Goal: Information Seeking & Learning: Learn about a topic

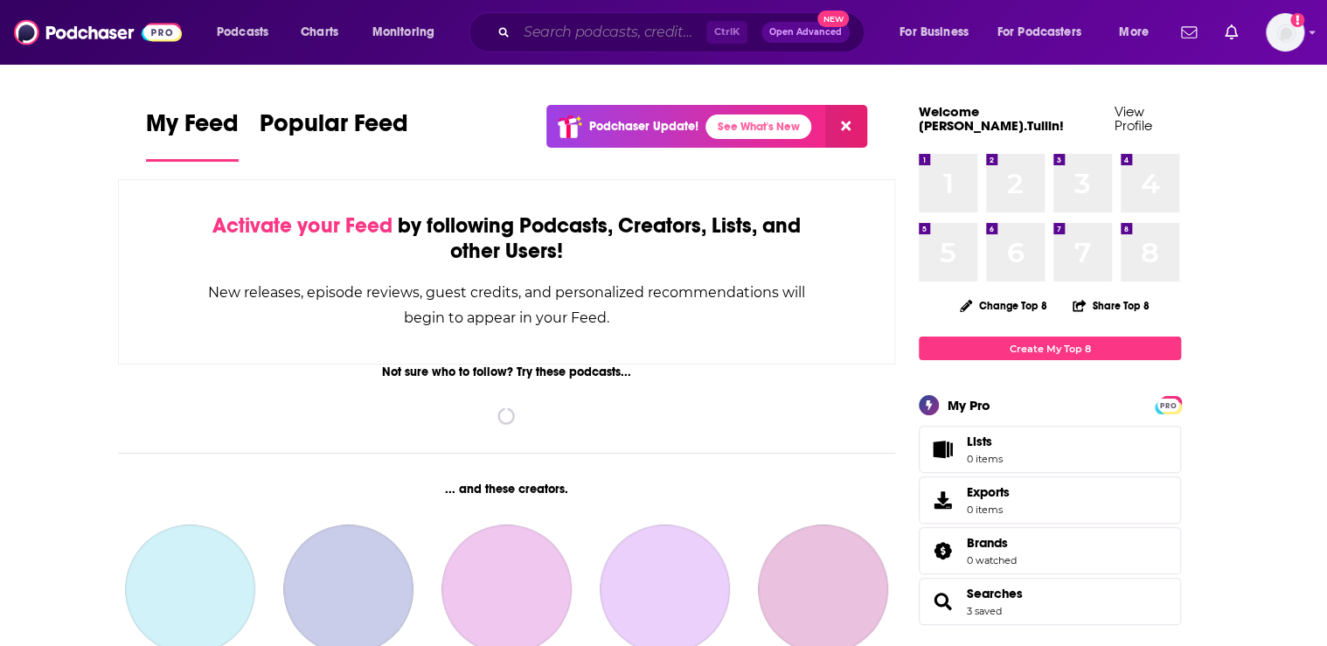
click at [552, 31] on input "Search podcasts, credits, & more..." at bounding box center [612, 32] width 190 height 28
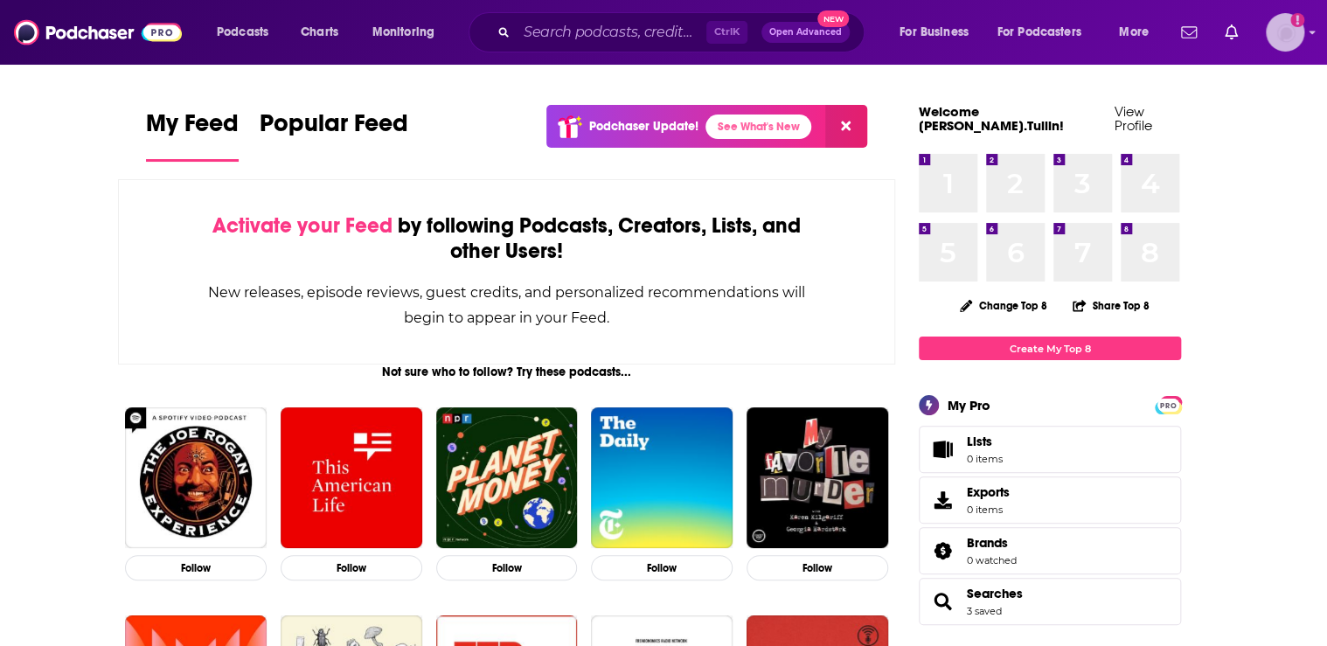
click at [1315, 35] on icon "Show profile menu" at bounding box center [1311, 32] width 7 height 10
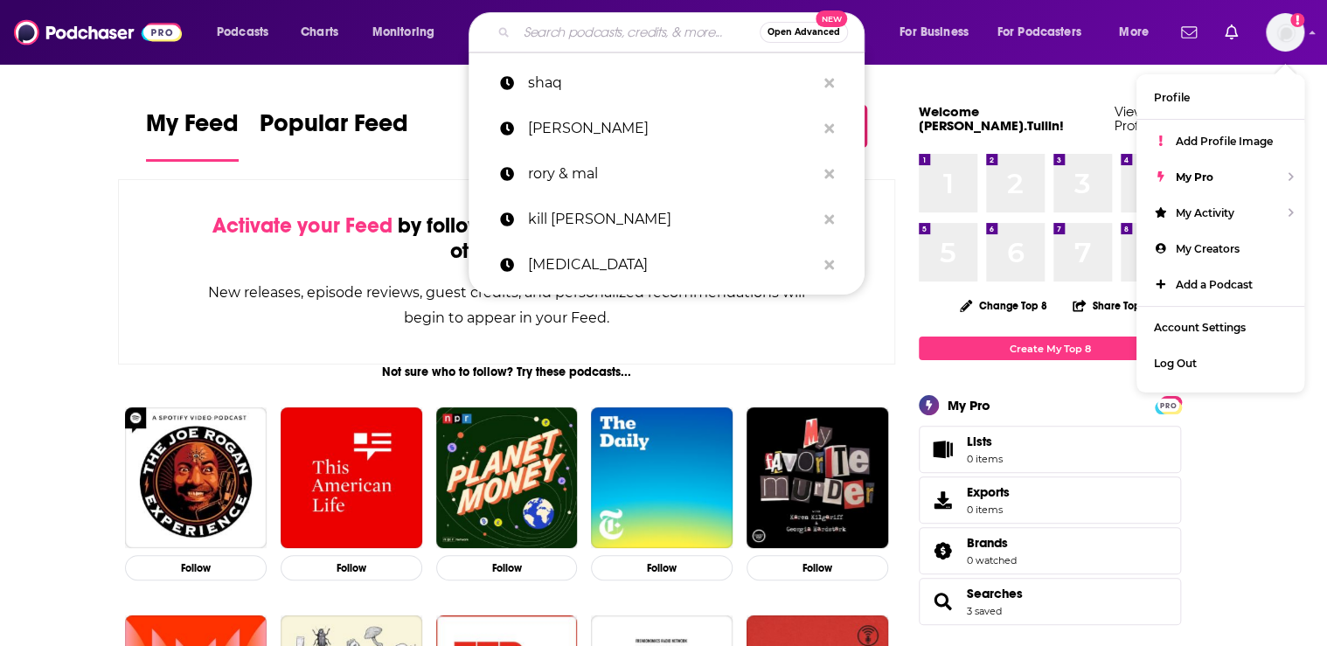
click at [563, 30] on input "Search podcasts, credits, & more..." at bounding box center [638, 32] width 243 height 28
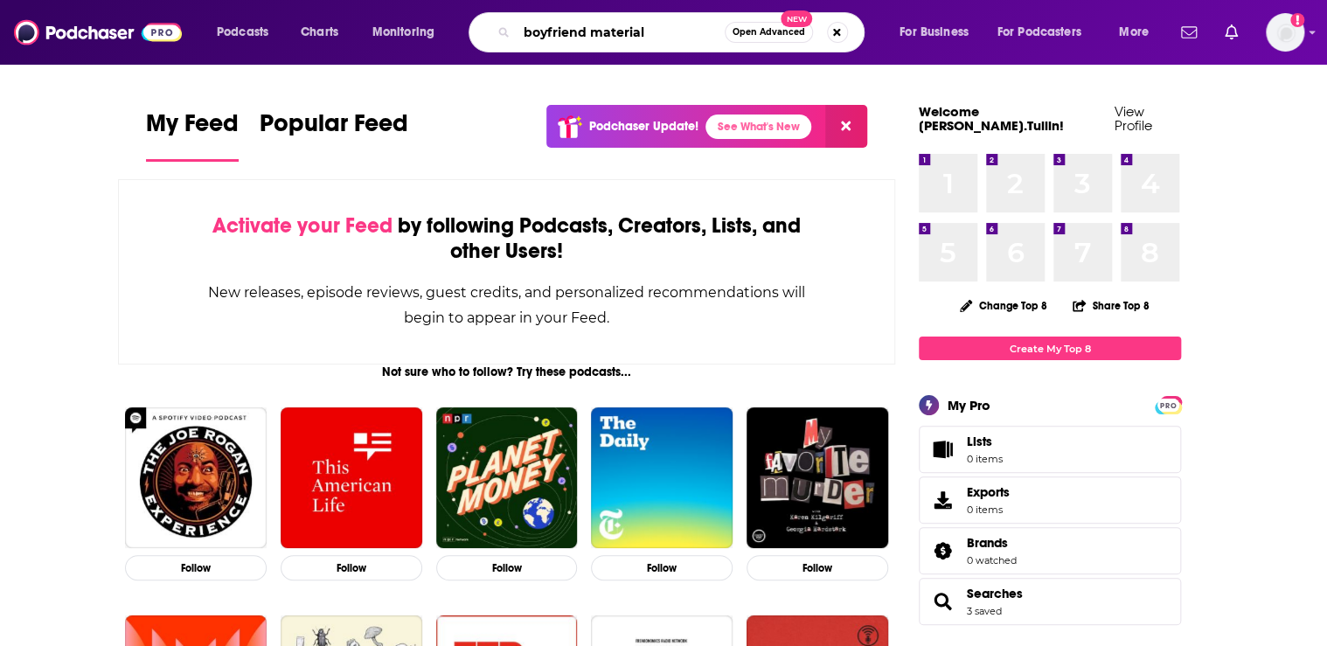
type input "boyfriend material"
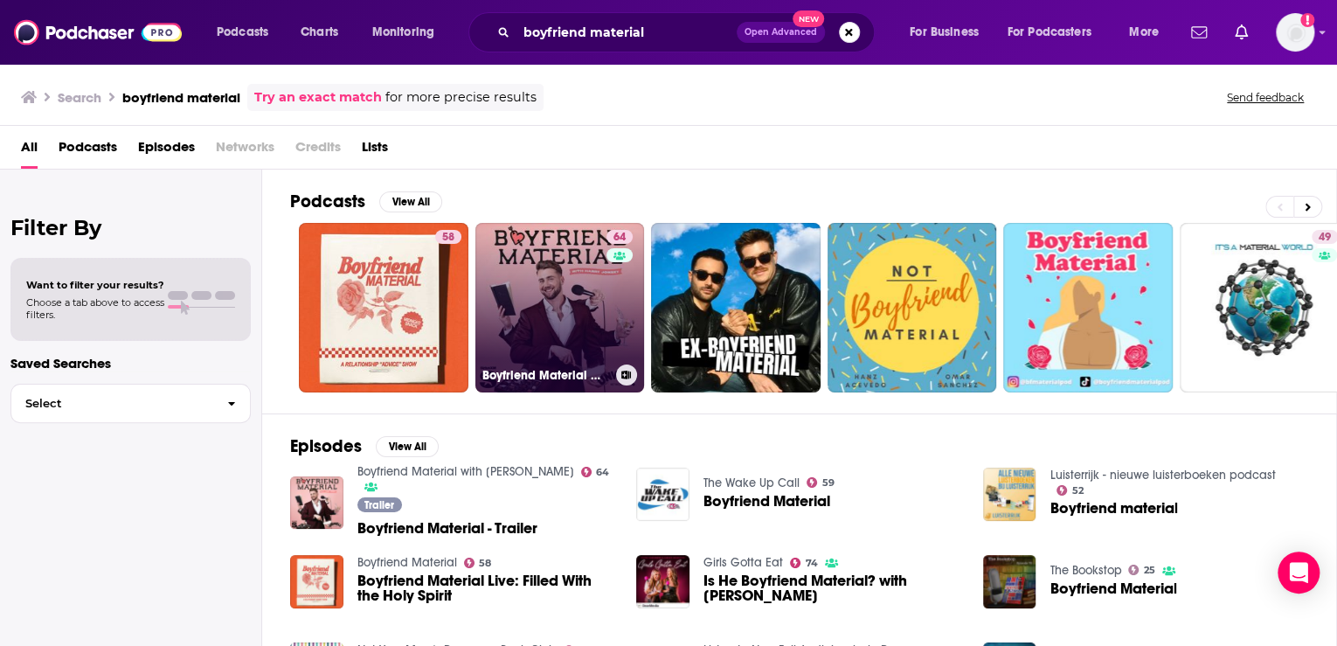
click at [548, 302] on link "64 Boyfriend Material with [PERSON_NAME]" at bounding box center [560, 308] width 170 height 170
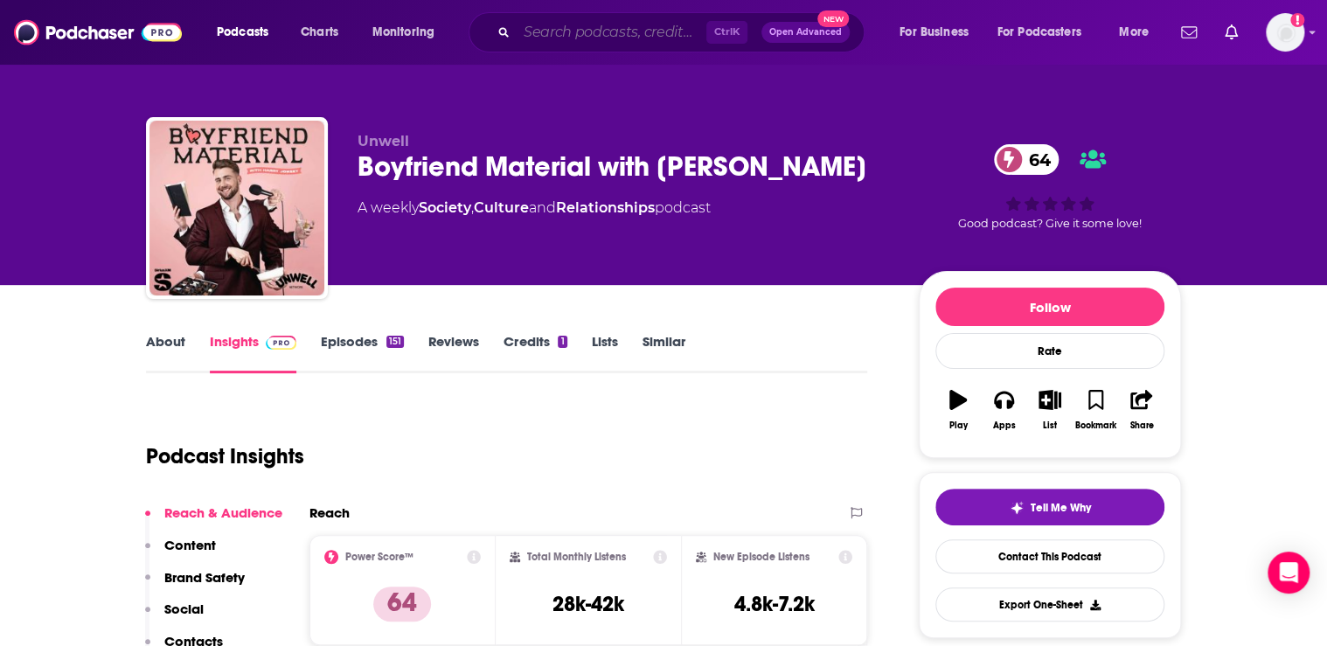
click at [535, 31] on input "Search podcasts, credits, & more..." at bounding box center [612, 32] width 190 height 28
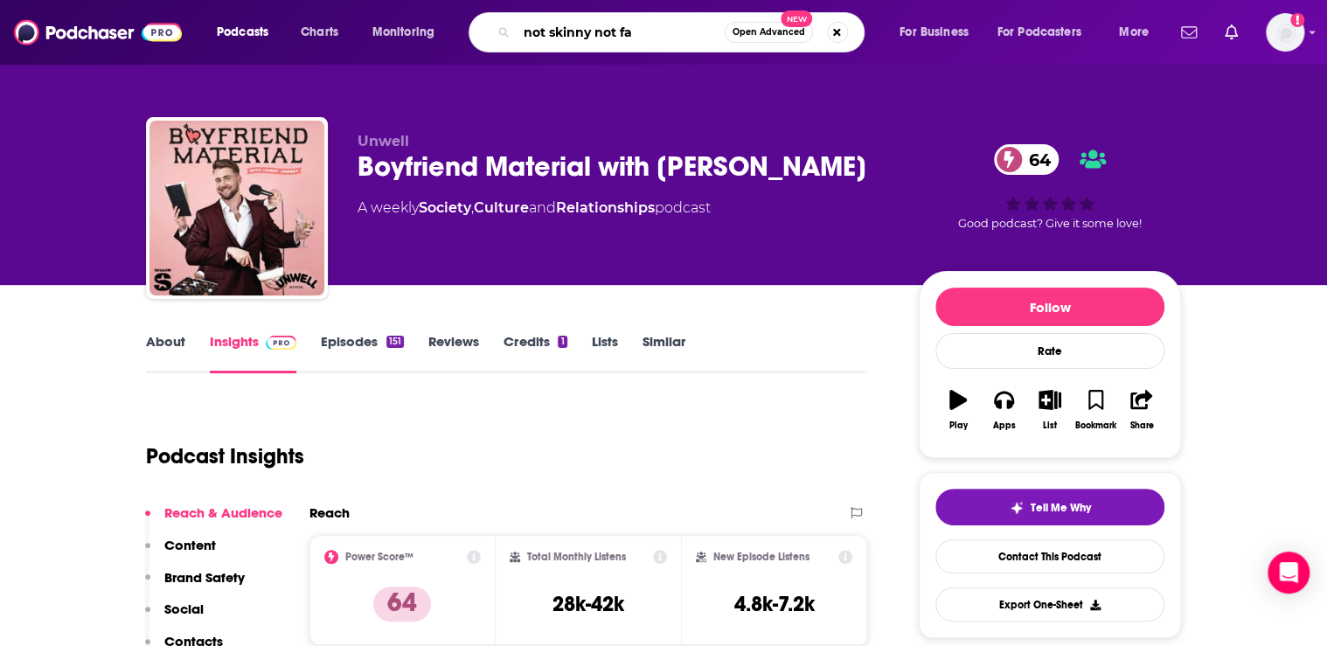
type input "not skinny not fat"
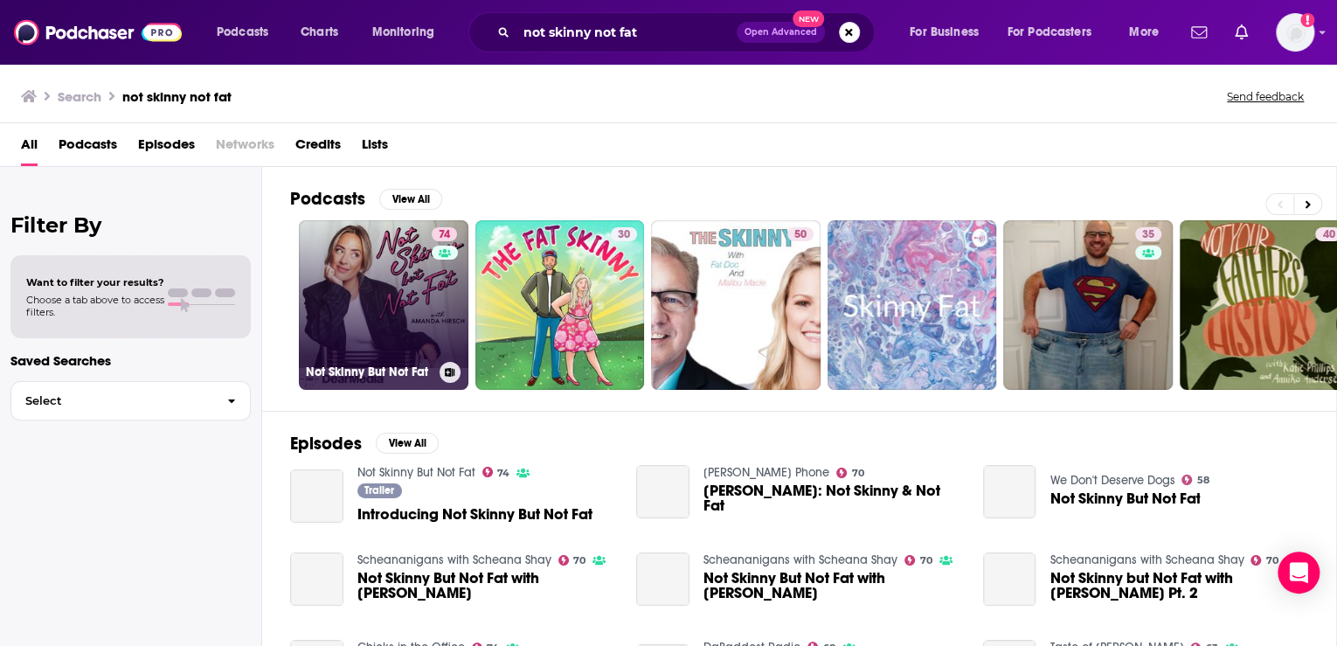
click at [384, 283] on link "74 Not Skinny But Not Fat" at bounding box center [384, 305] width 170 height 170
